Goal: Information Seeking & Learning: Learn about a topic

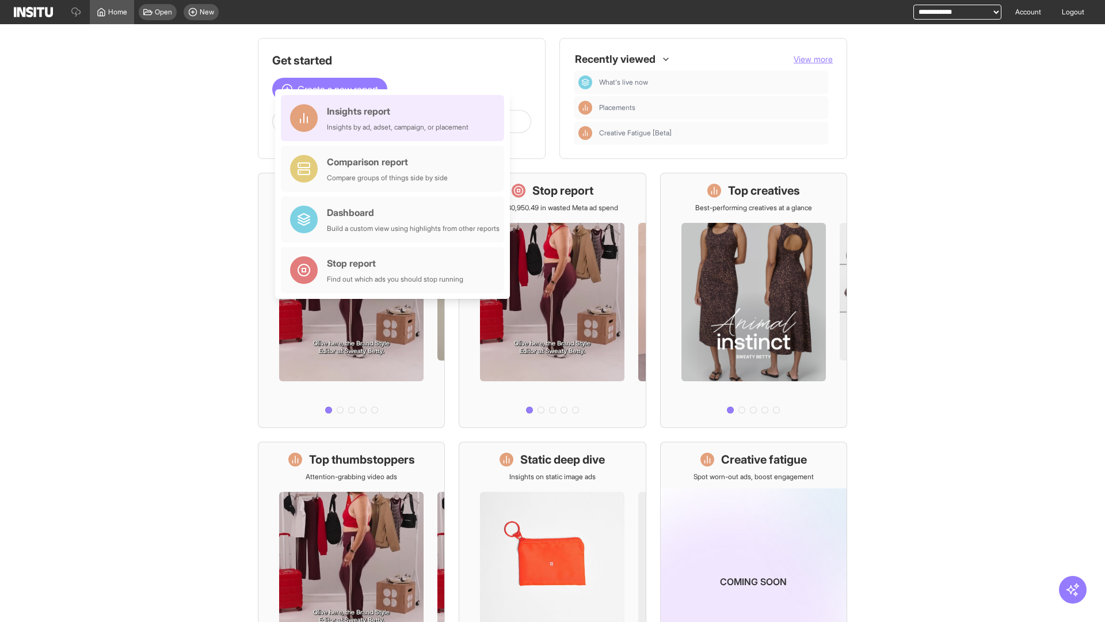
click at [395, 118] on div "Insights report Insights by ad, adset, campaign, or placement" at bounding box center [398, 118] width 142 height 28
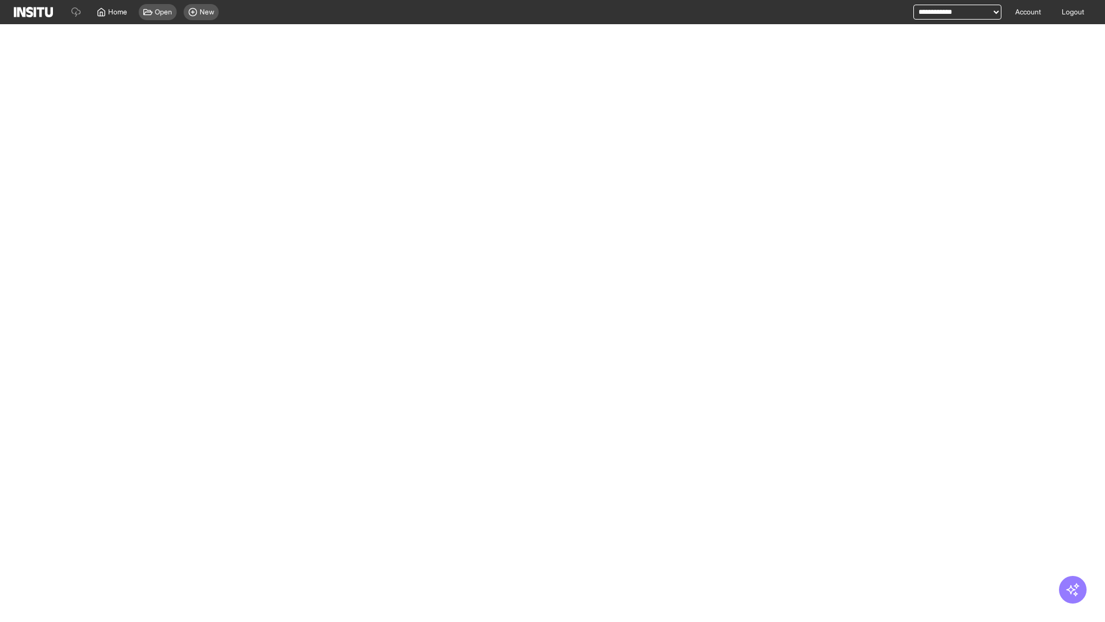
select select "**"
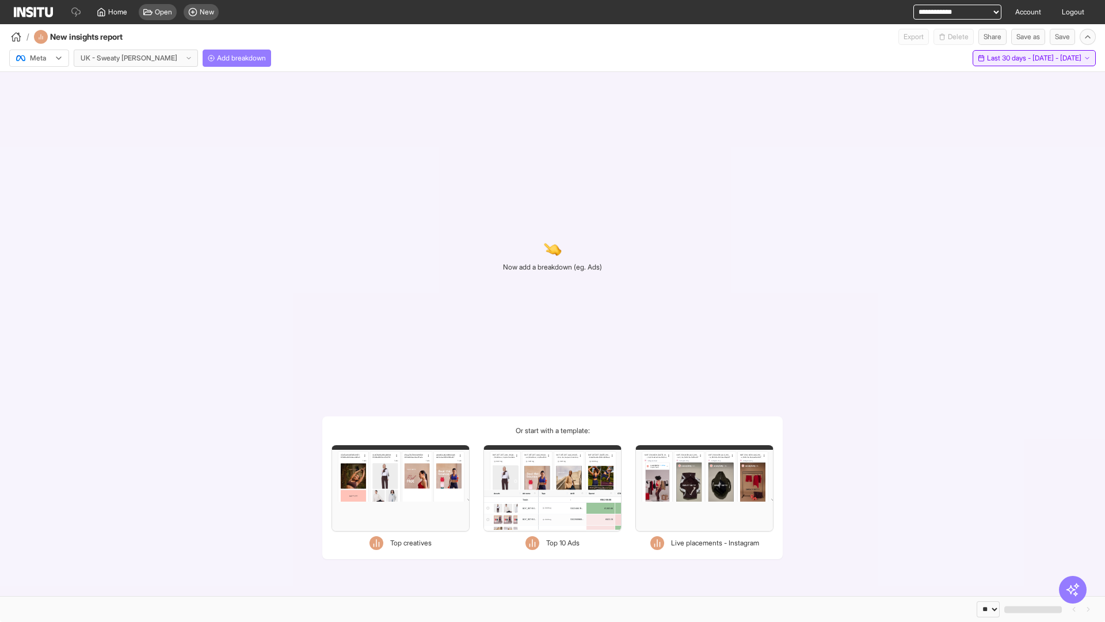
click at [1011, 58] on span "Last 30 days - [DATE] - [DATE]" at bounding box center [1034, 58] width 94 height 9
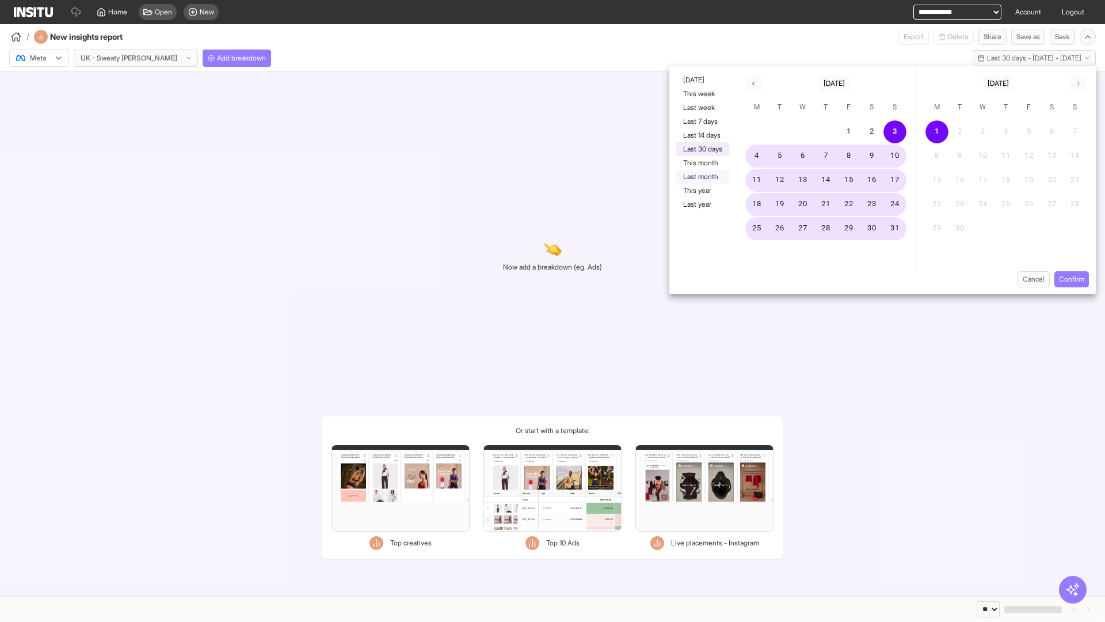
click at [702, 177] on button "Last month" at bounding box center [702, 177] width 53 height 14
